Goal: Transaction & Acquisition: Purchase product/service

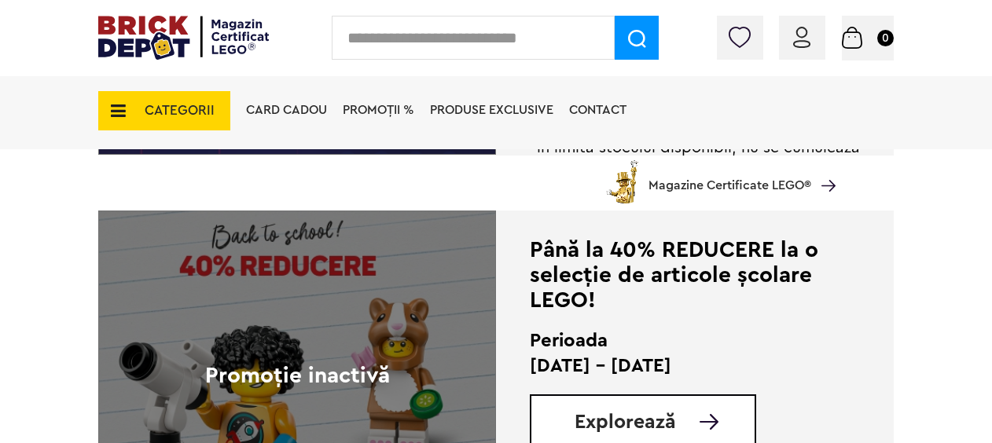
scroll to position [3381, 0]
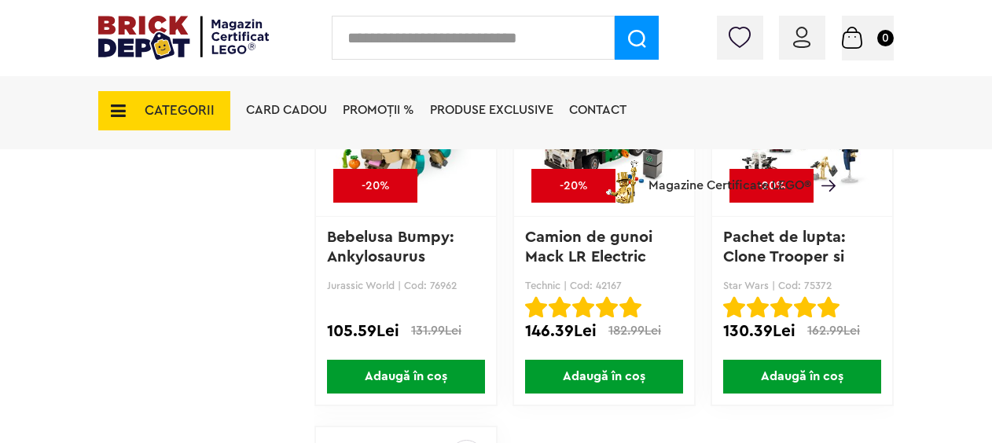
scroll to position [6368, 0]
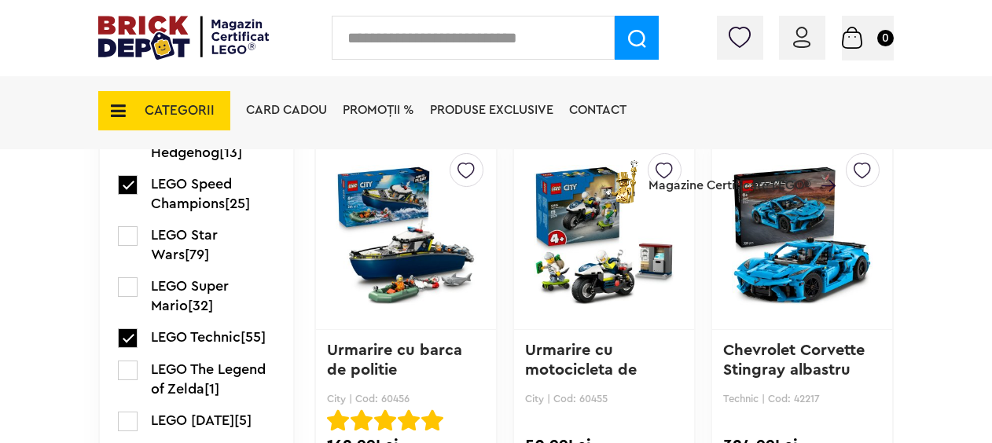
scroll to position [2830, 0]
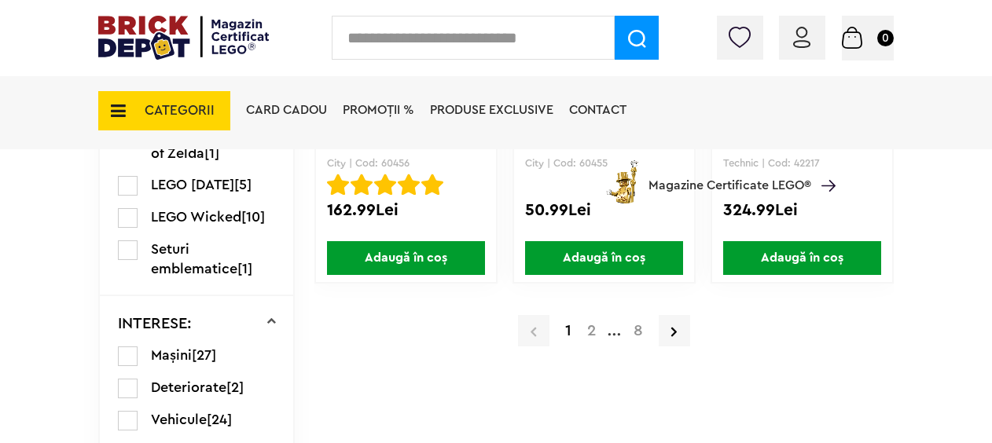
click at [591, 329] on a=LEGO%20Technic&lego=1&order=1&page=2"] "2" at bounding box center [591, 331] width 24 height 16
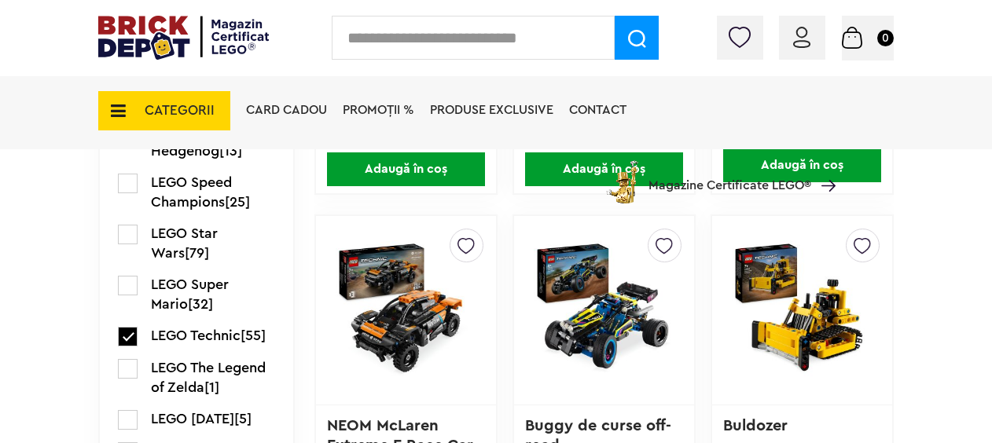
scroll to position [2571, 0]
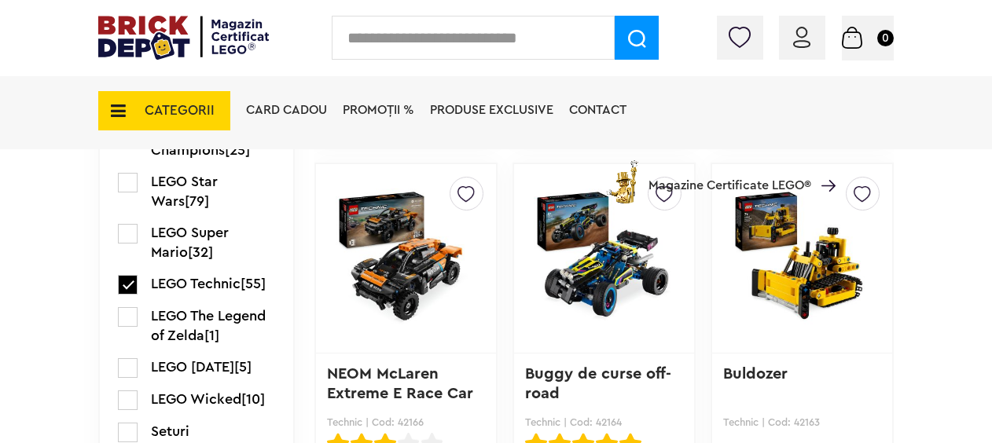
click at [451, 39] on input "text" at bounding box center [473, 38] width 283 height 44
type input "*********"
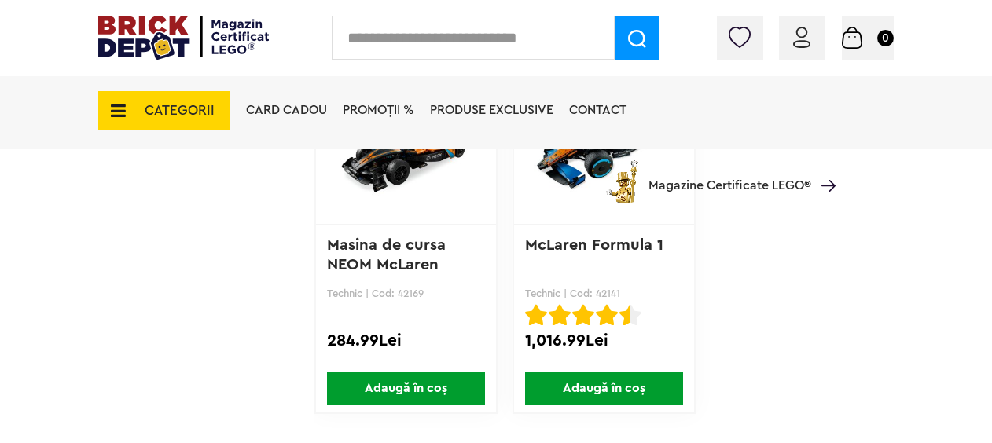
scroll to position [2673, 0]
